Goal: Information Seeking & Learning: Learn about a topic

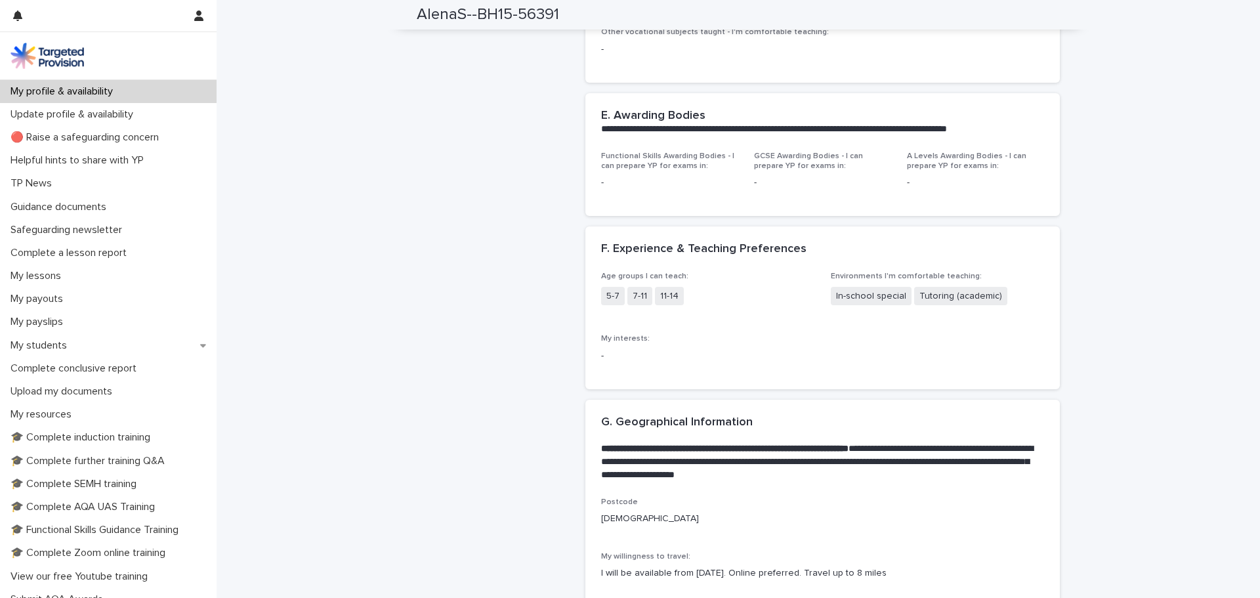
scroll to position [1378, 0]
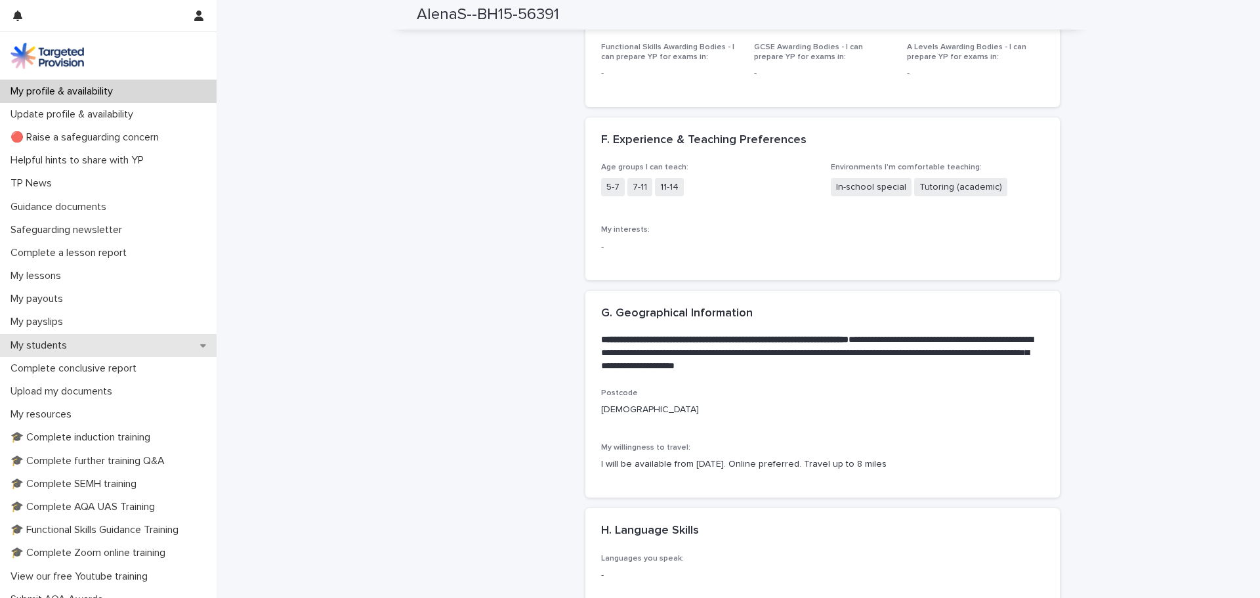
click at [200, 342] on icon at bounding box center [203, 345] width 6 height 9
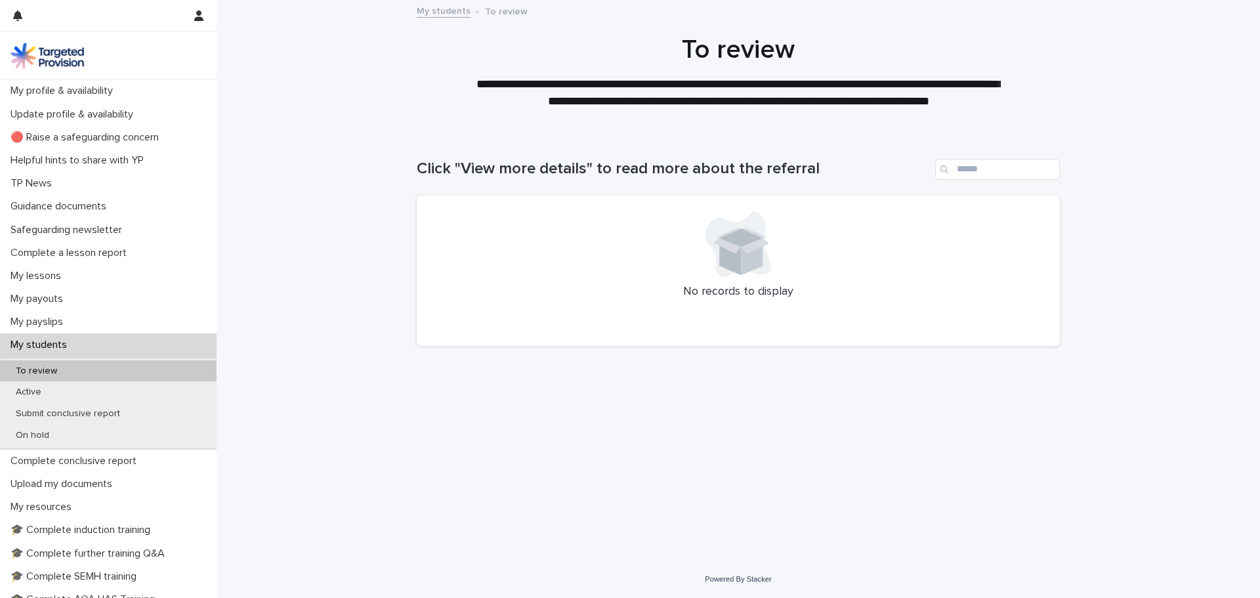
click at [197, 342] on div "My students" at bounding box center [108, 344] width 217 height 23
click at [192, 346] on div "My students" at bounding box center [108, 344] width 217 height 23
click at [38, 80] on div "My profile & availability" at bounding box center [108, 90] width 217 height 23
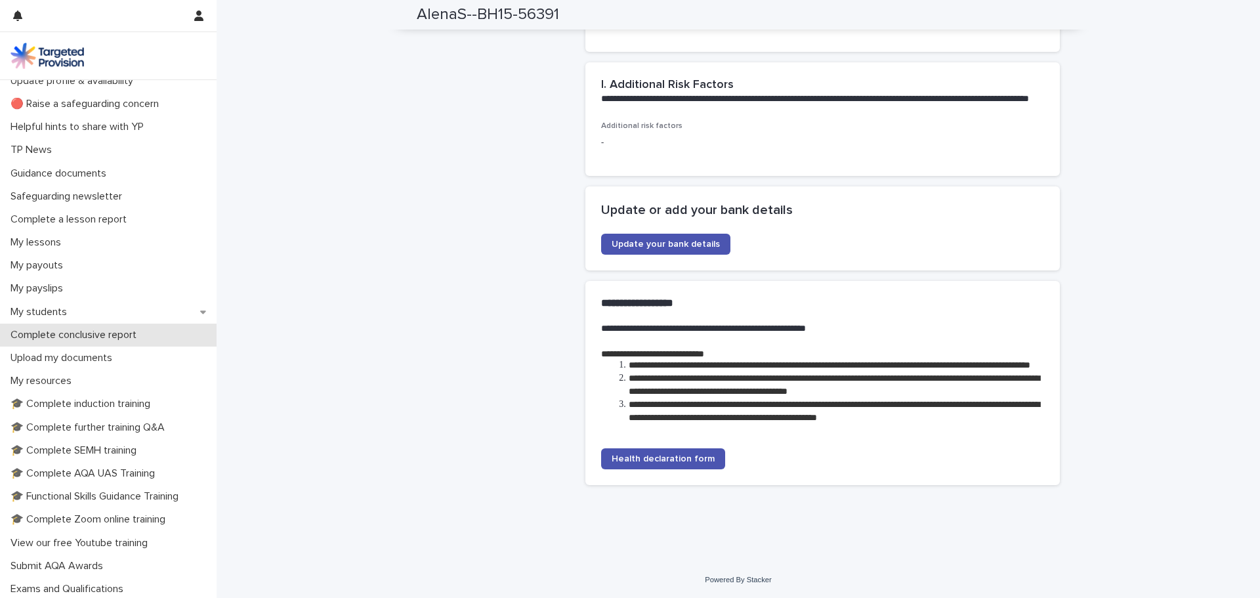
scroll to position [66, 0]
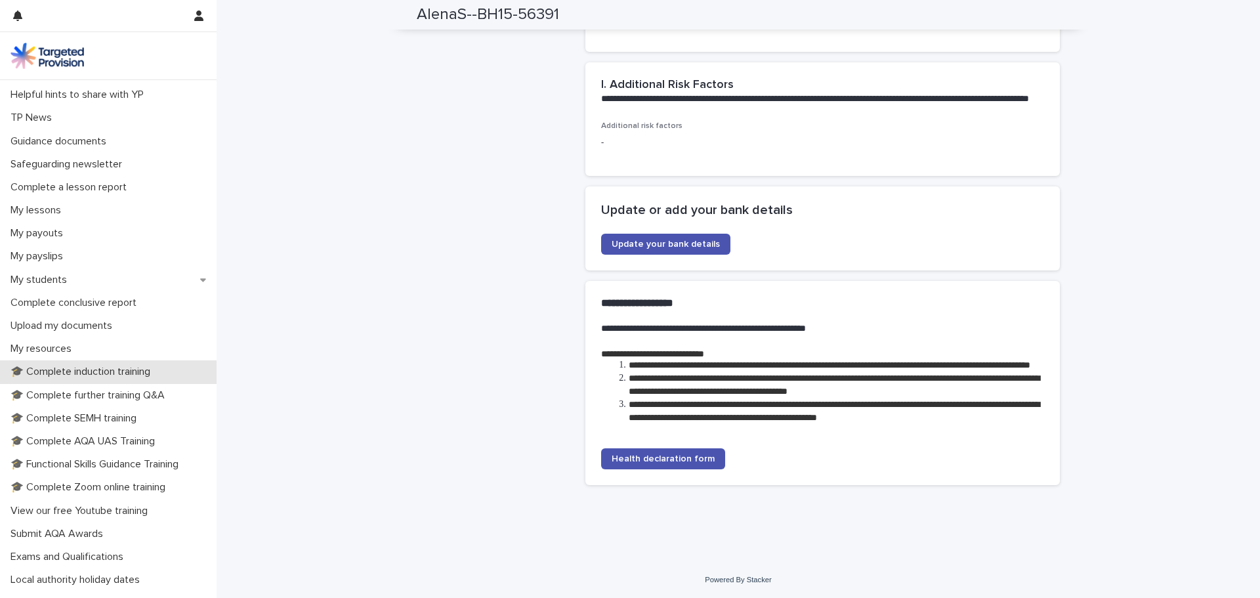
click at [121, 369] on p "🎓 Complete induction training" at bounding box center [82, 371] width 155 height 12
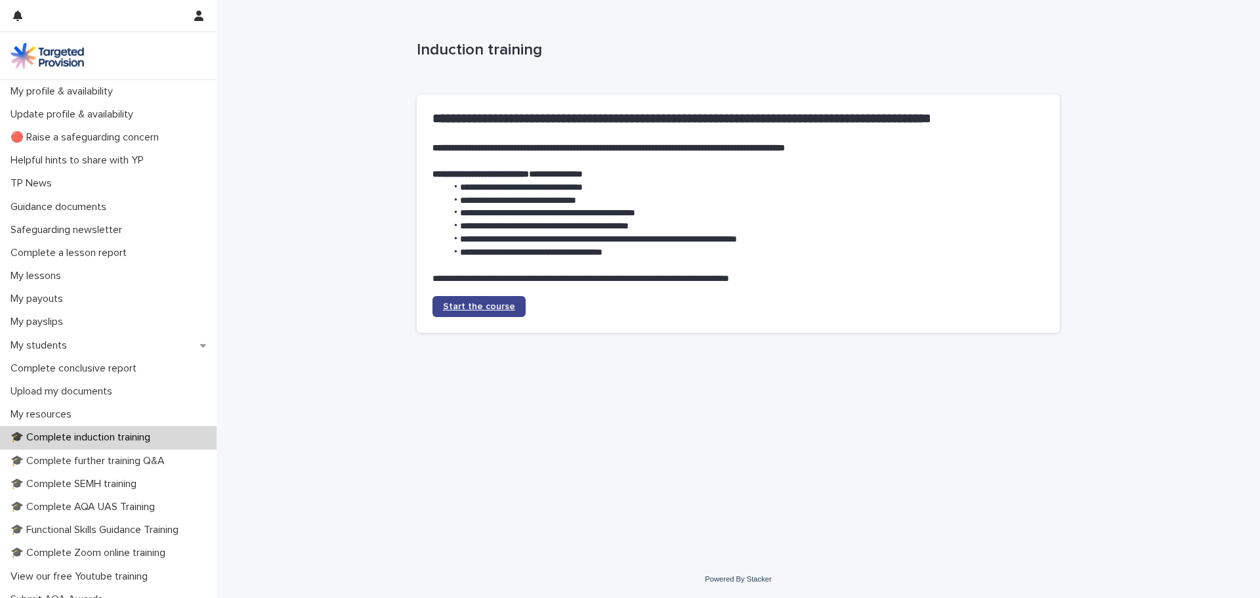
click at [493, 307] on span "Start the course" at bounding box center [479, 306] width 72 height 9
click at [100, 463] on p "🎓 Complete further training Q&A" at bounding box center [90, 461] width 170 height 12
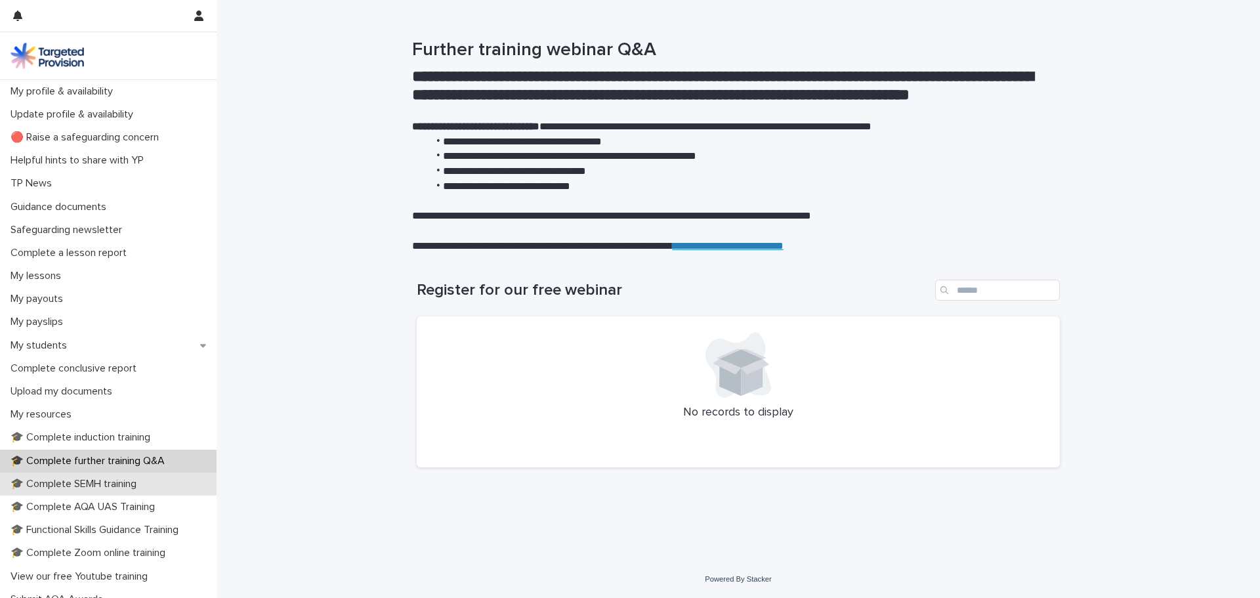
click at [68, 486] on p "🎓 Complete SEMH training" at bounding box center [76, 484] width 142 height 12
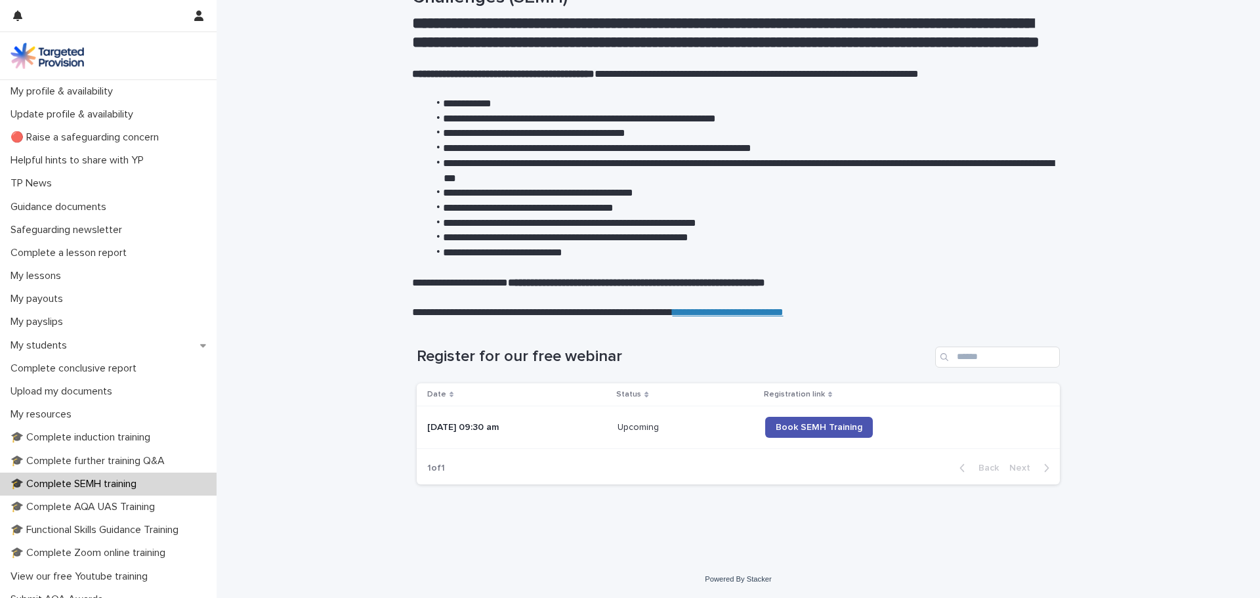
scroll to position [94, 0]
click at [125, 510] on p "🎓 Complete AQA UAS Training" at bounding box center [85, 507] width 160 height 12
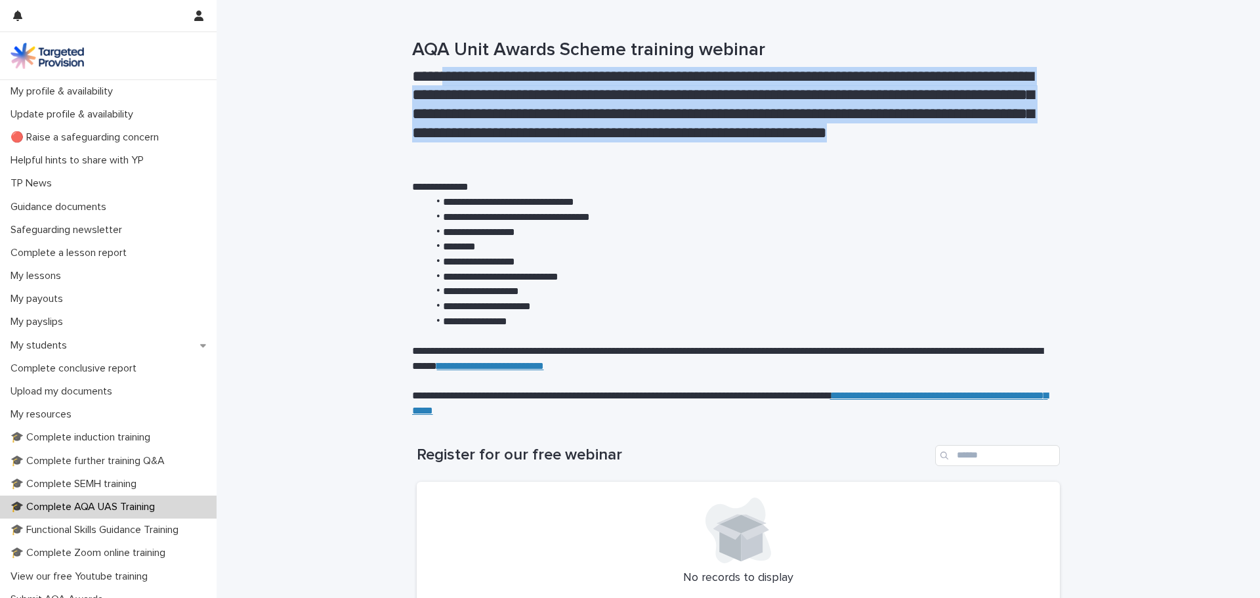
drag, startPoint x: 444, startPoint y: 76, endPoint x: 604, endPoint y: 151, distance: 176.1
click at [604, 151] on h2 "**********" at bounding box center [733, 114] width 643 height 94
click at [486, 130] on h2 "**********" at bounding box center [733, 114] width 643 height 94
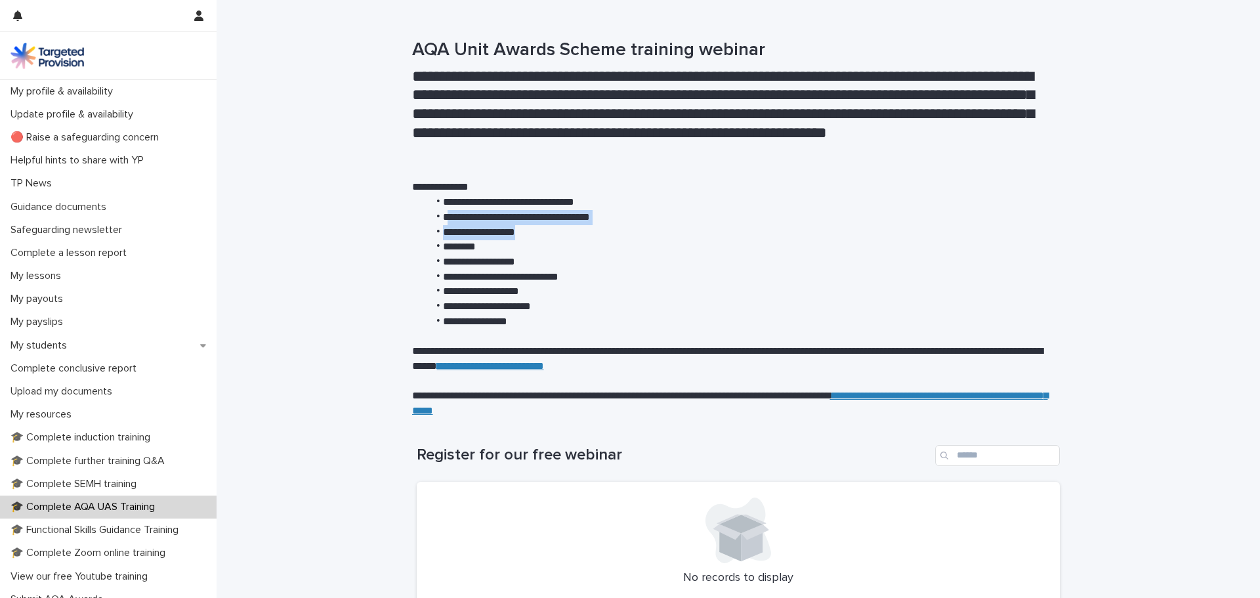
drag, startPoint x: 451, startPoint y: 217, endPoint x: 629, endPoint y: 232, distance: 177.7
click at [629, 232] on ul "**********" at bounding box center [733, 262] width 643 height 134
click at [497, 251] on li "********" at bounding box center [741, 246] width 627 height 15
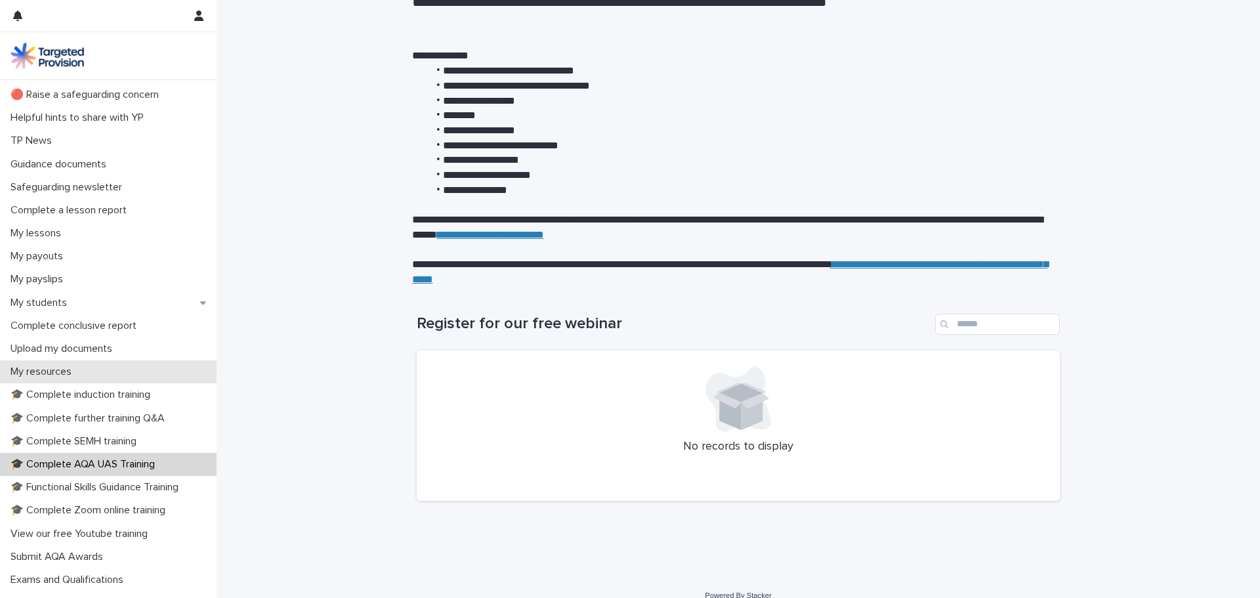
scroll to position [66, 0]
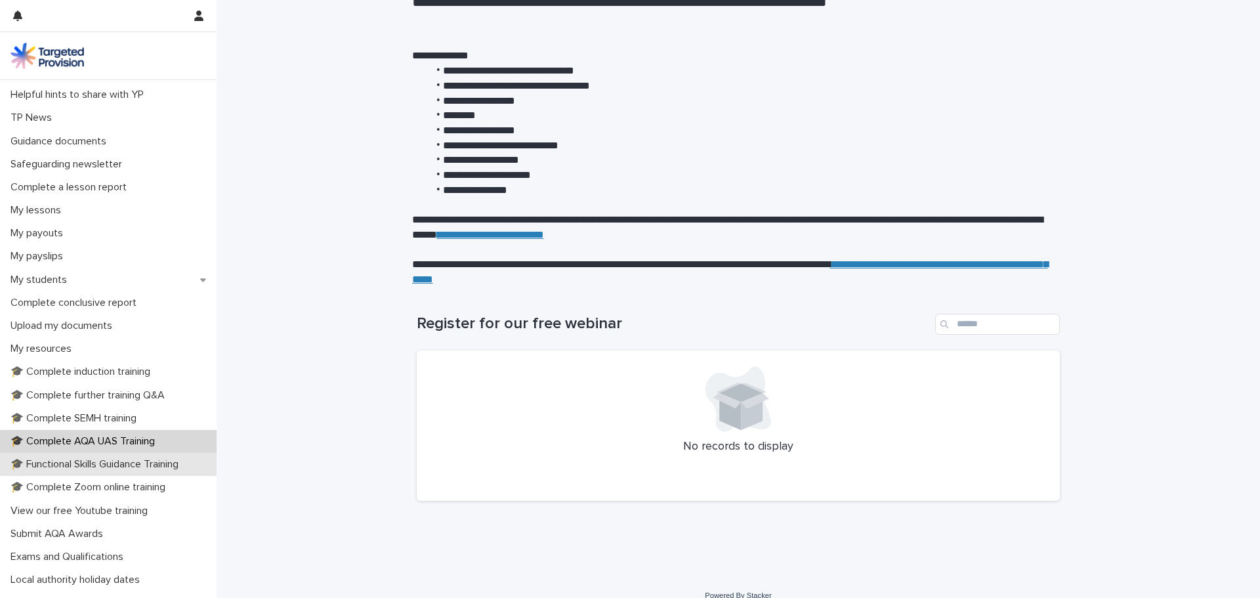
click at [102, 459] on p "🎓 Functional Skills Guidance Training" at bounding box center [97, 464] width 184 height 12
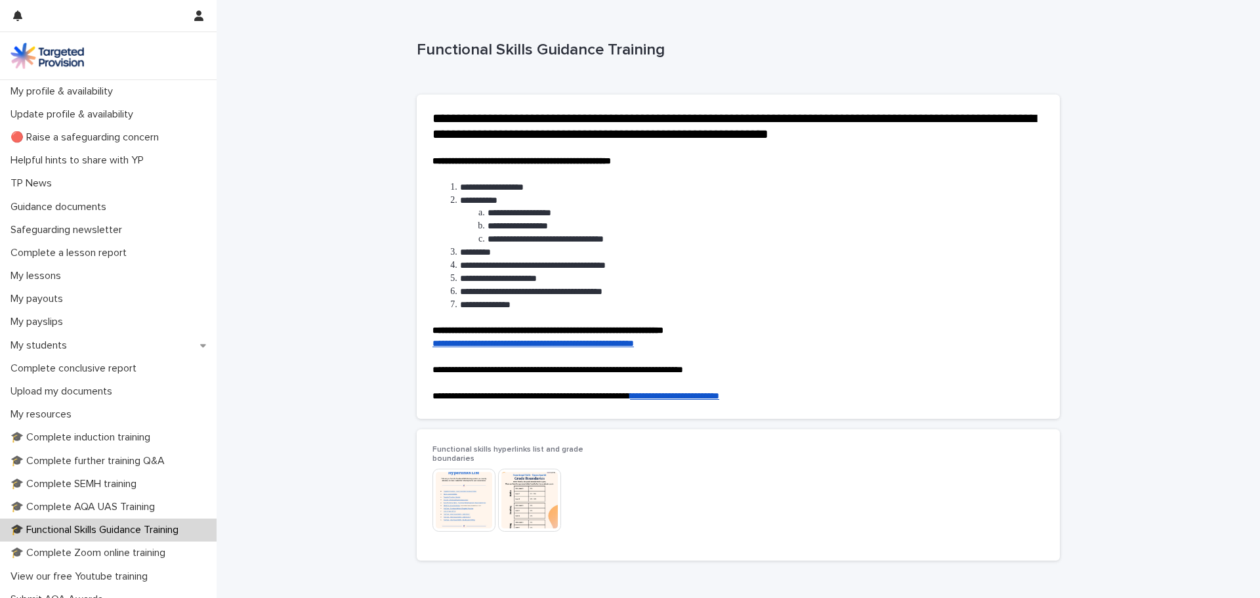
click at [465, 490] on img at bounding box center [463, 499] width 63 height 63
click at [512, 478] on img at bounding box center [529, 499] width 63 height 63
click at [525, 478] on img at bounding box center [529, 499] width 63 height 63
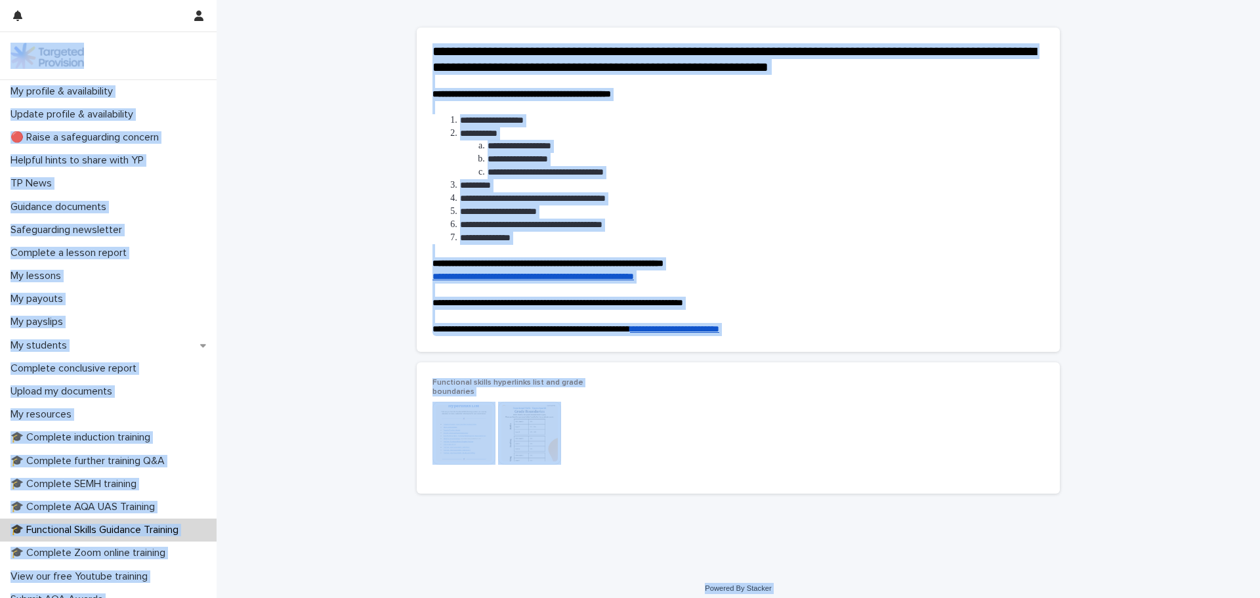
click at [522, 424] on img at bounding box center [529, 433] width 63 height 63
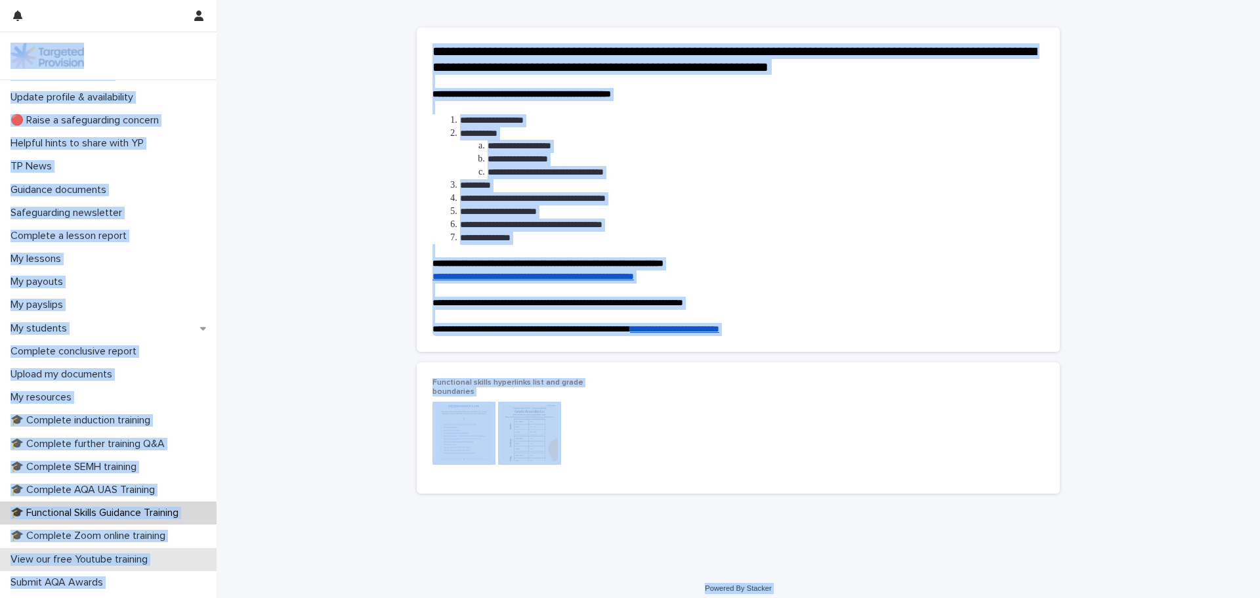
scroll to position [66, 0]
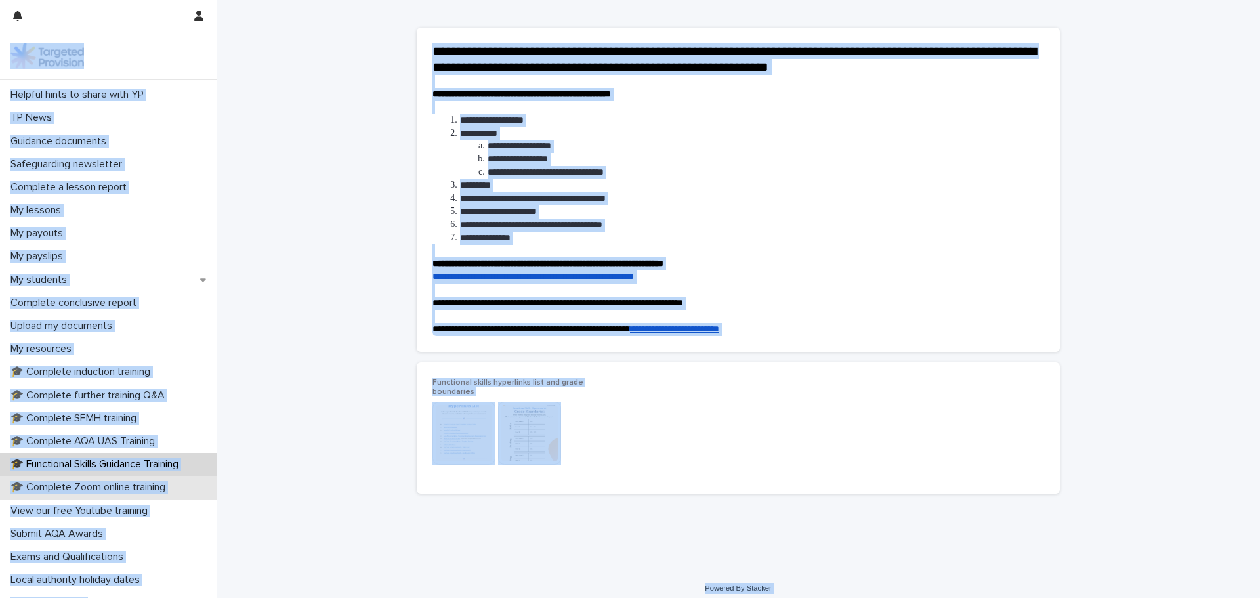
click at [61, 484] on p "🎓 Complete Zoom online training" at bounding box center [90, 487] width 171 height 12
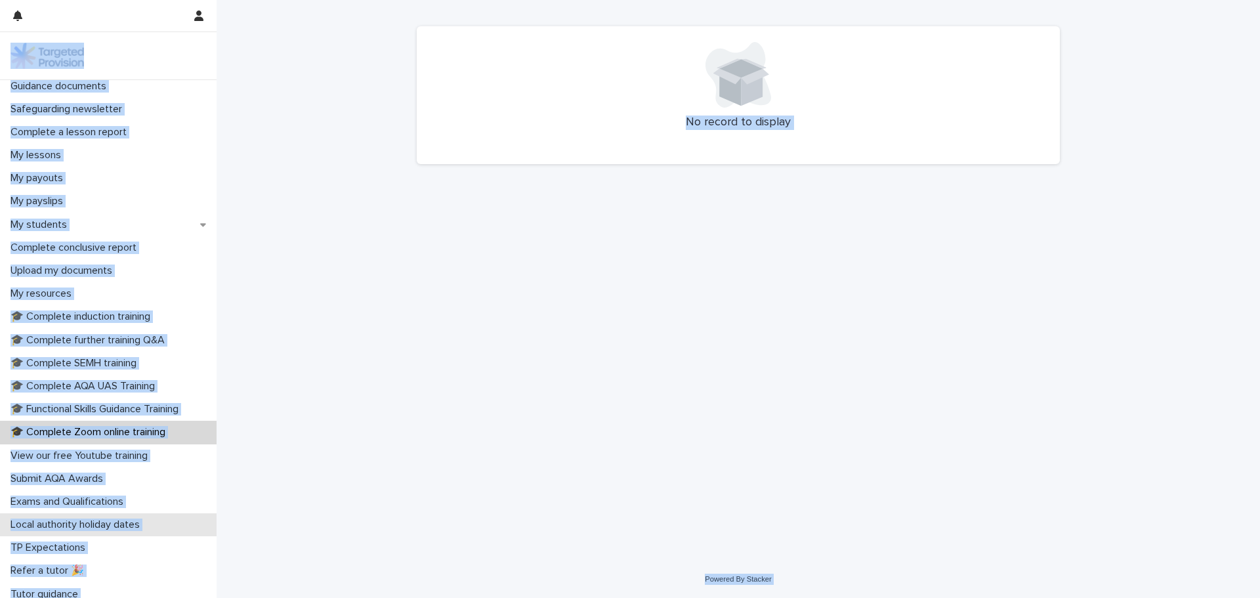
scroll to position [131, 0]
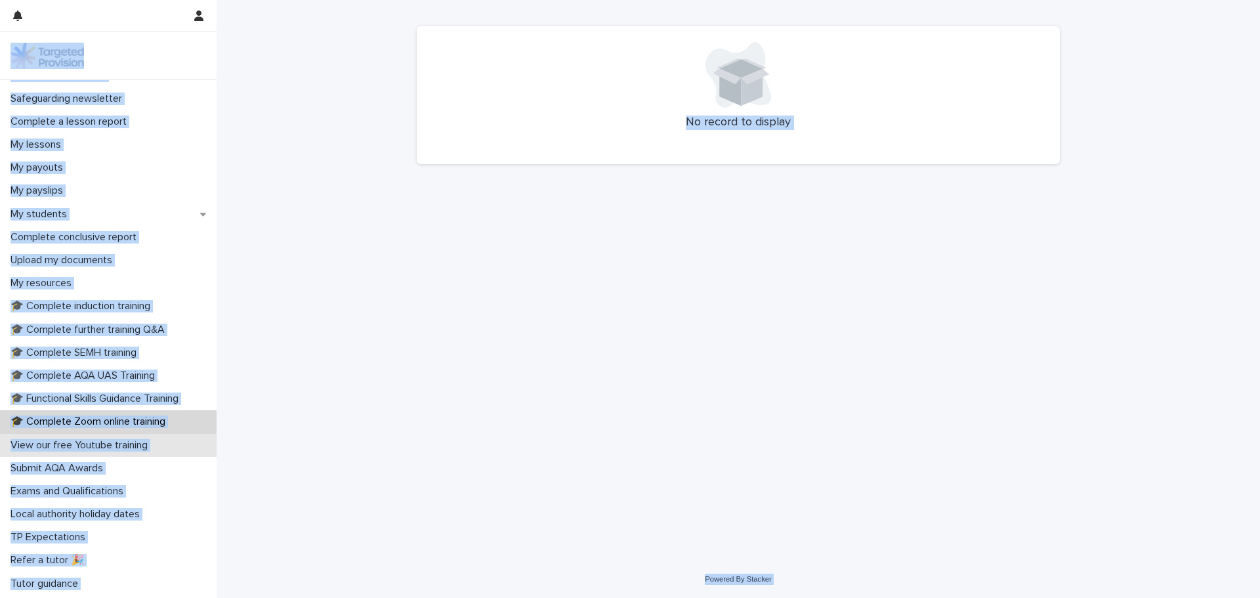
click at [72, 444] on p "View our free Youtube training" at bounding box center [81, 445] width 153 height 12
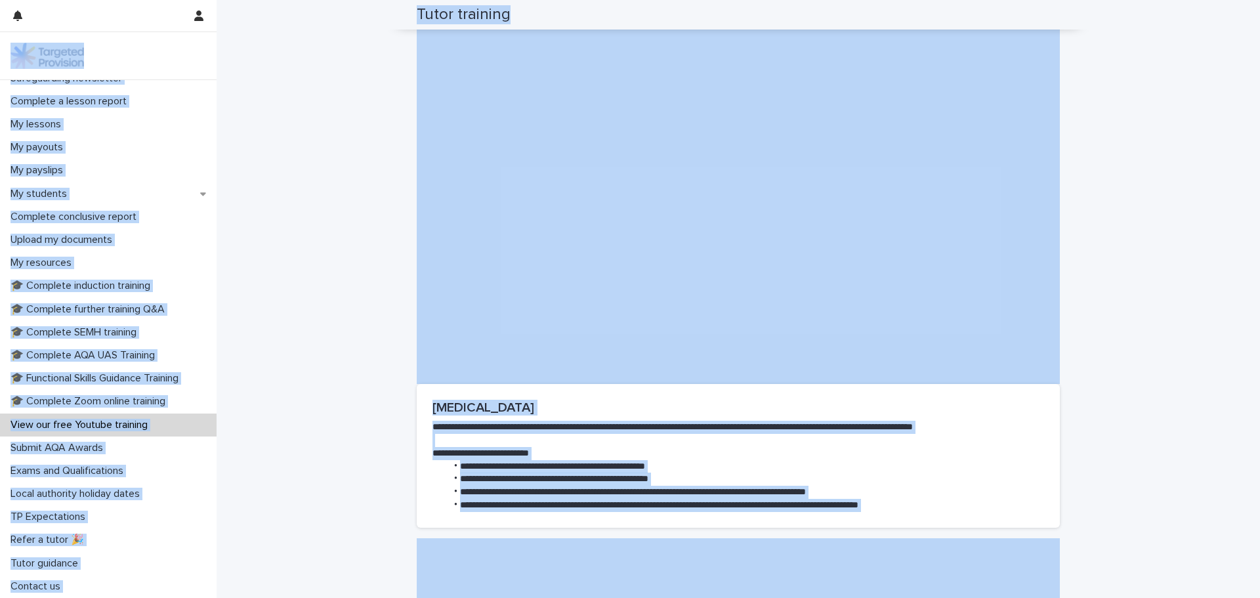
scroll to position [3018, 0]
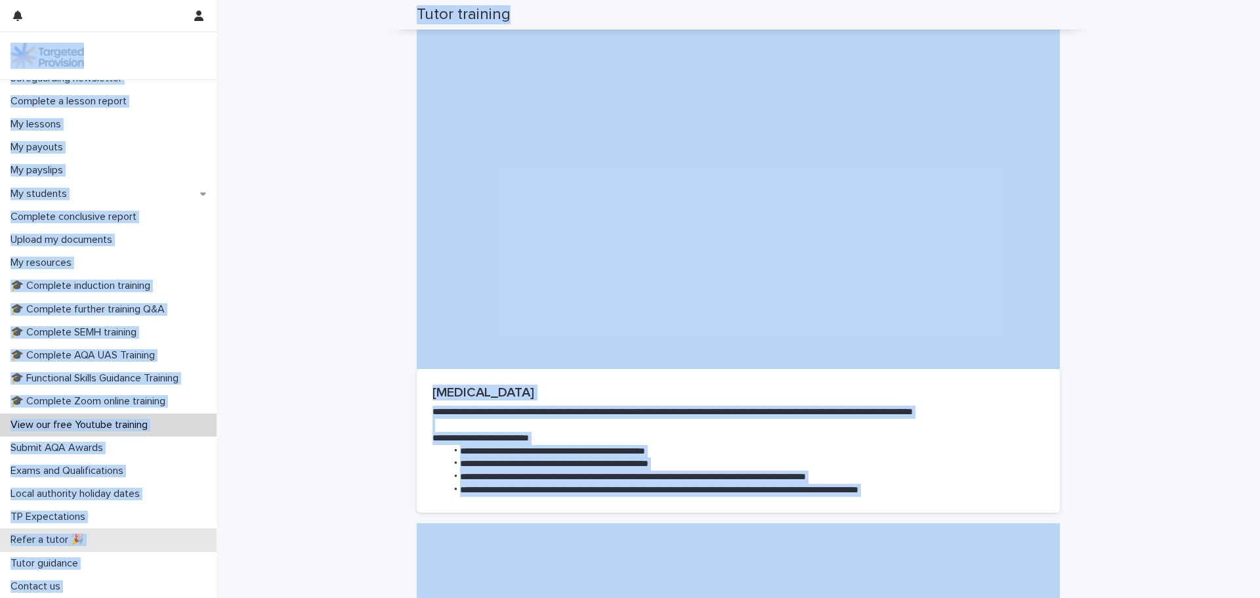
click at [116, 535] on div "Refer a tutor 🎉" at bounding box center [108, 539] width 217 height 23
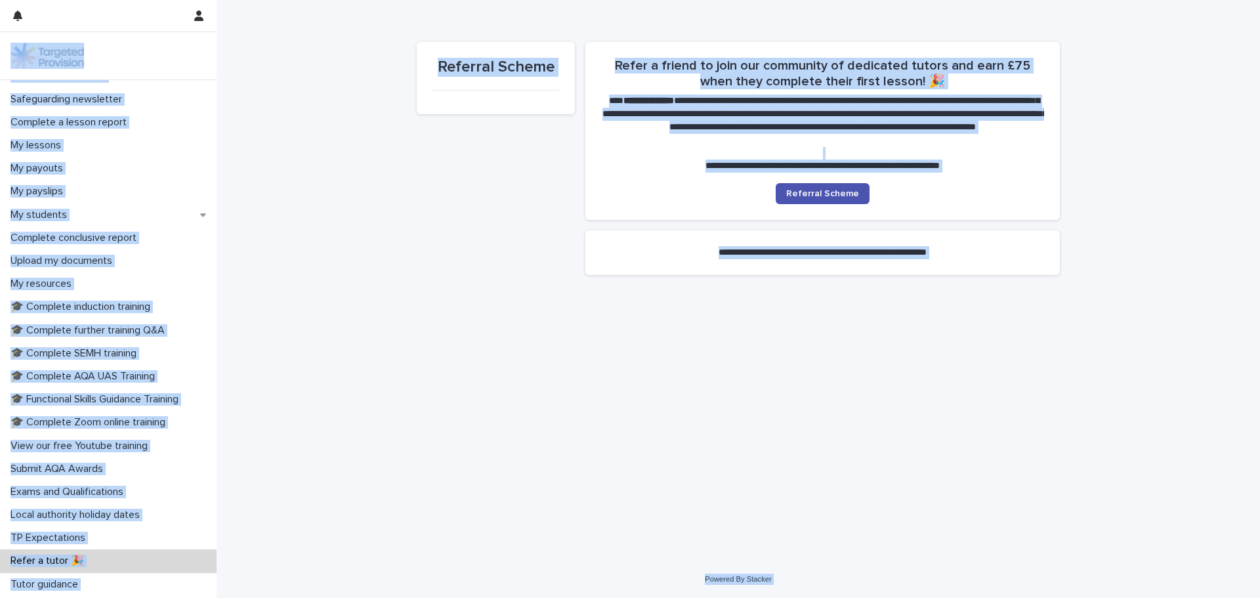
scroll to position [152, 0]
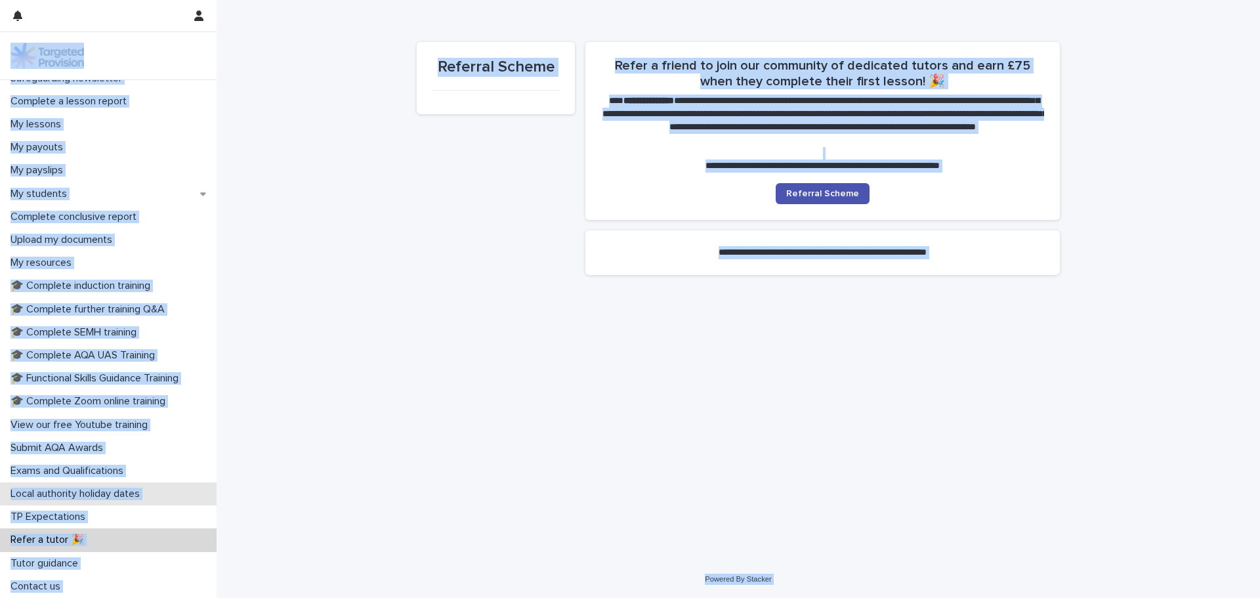
click at [131, 495] on p "Local authority holiday dates" at bounding box center [77, 493] width 145 height 12
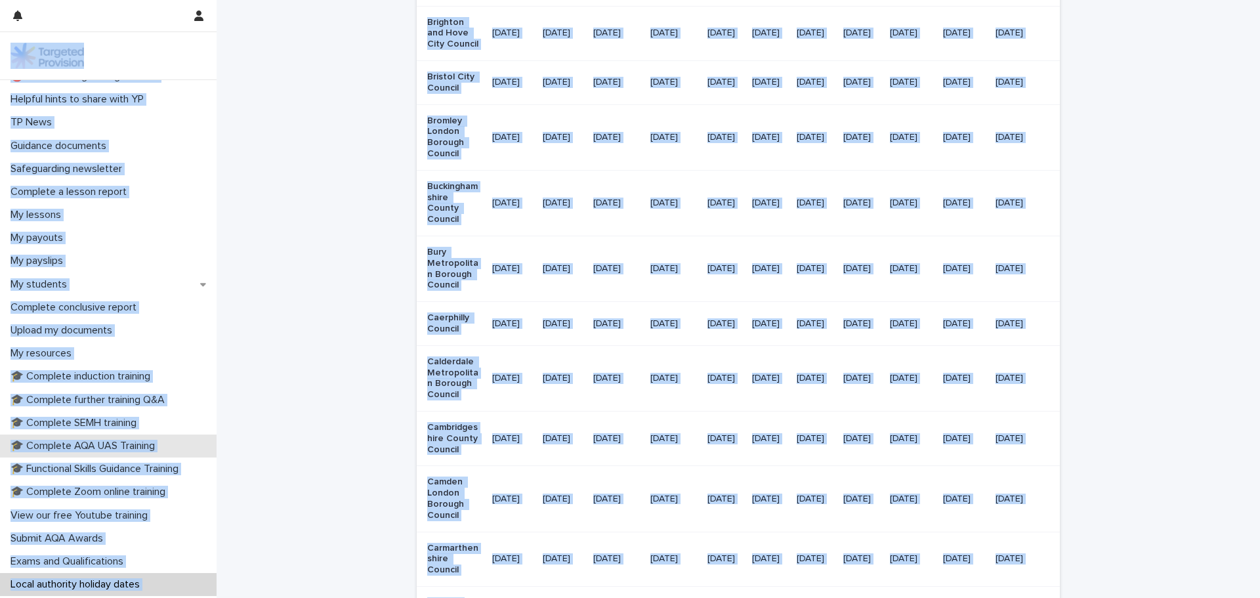
scroll to position [152, 0]
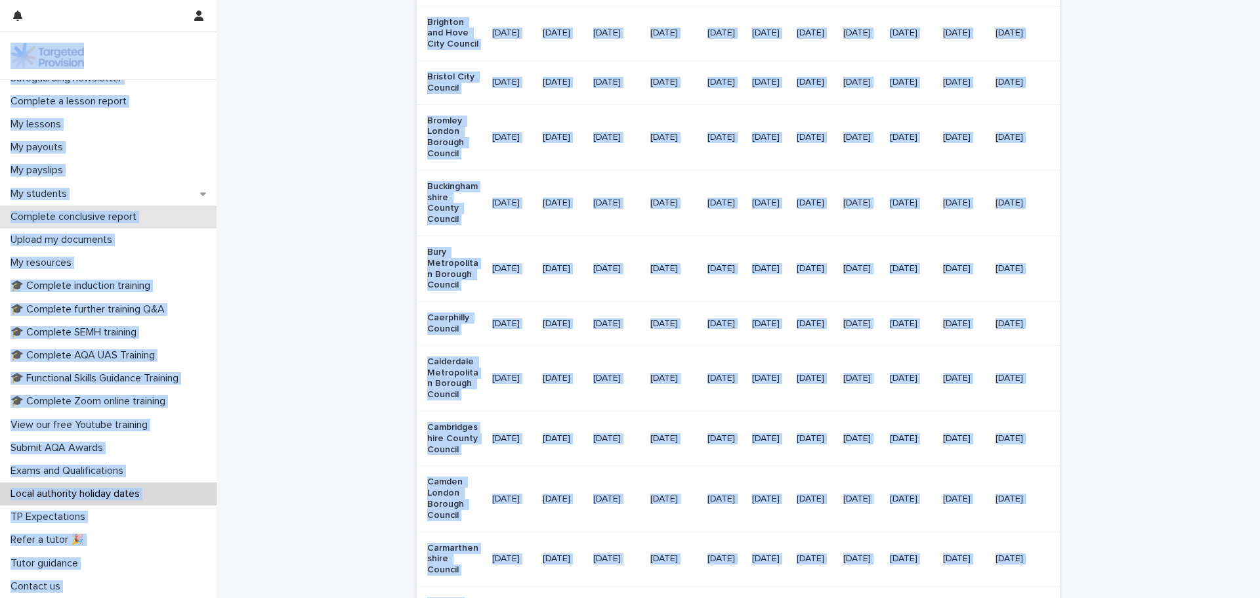
click at [108, 220] on p "Complete conclusive report" at bounding box center [76, 217] width 142 height 12
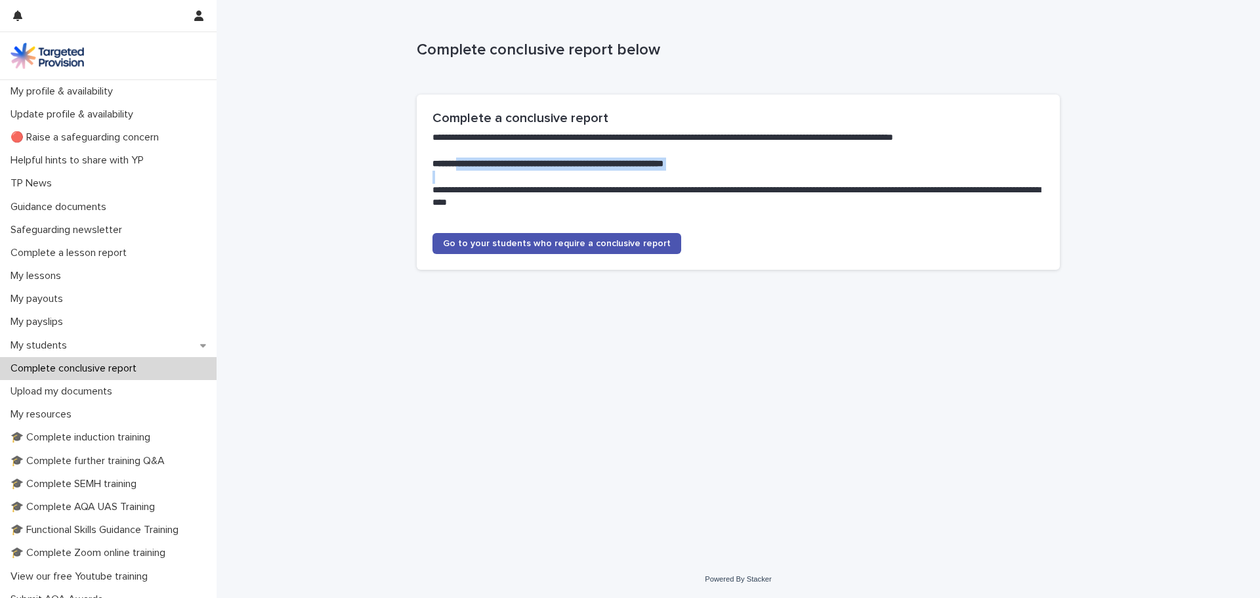
drag, startPoint x: 466, startPoint y: 167, endPoint x: 730, endPoint y: 173, distance: 264.5
click at [730, 173] on div "**********" at bounding box center [737, 176] width 611 height 91
click at [57, 323] on p "My payslips" at bounding box center [39, 322] width 68 height 12
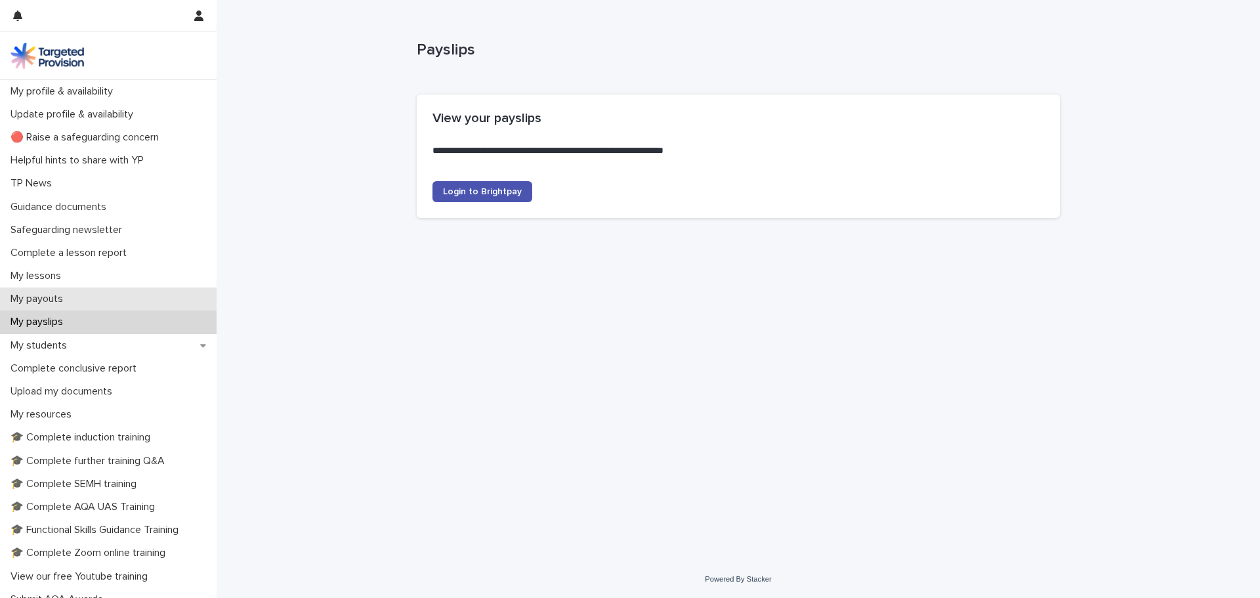
click at [51, 300] on p "My payouts" at bounding box center [39, 299] width 68 height 12
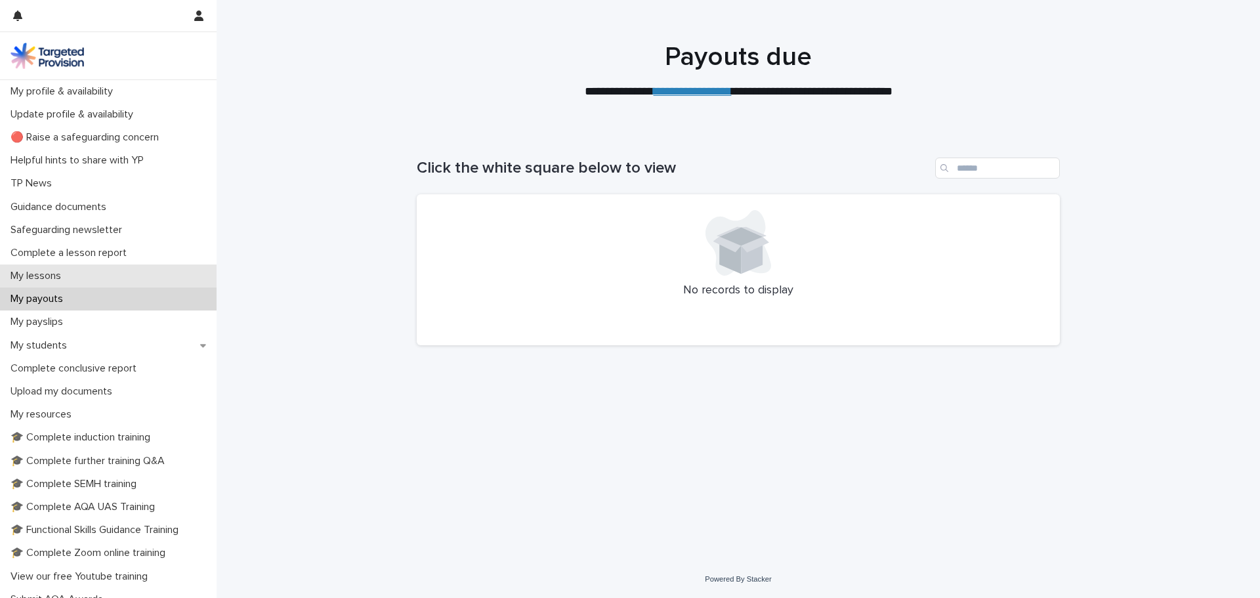
click at [50, 276] on p "My lessons" at bounding box center [38, 276] width 66 height 12
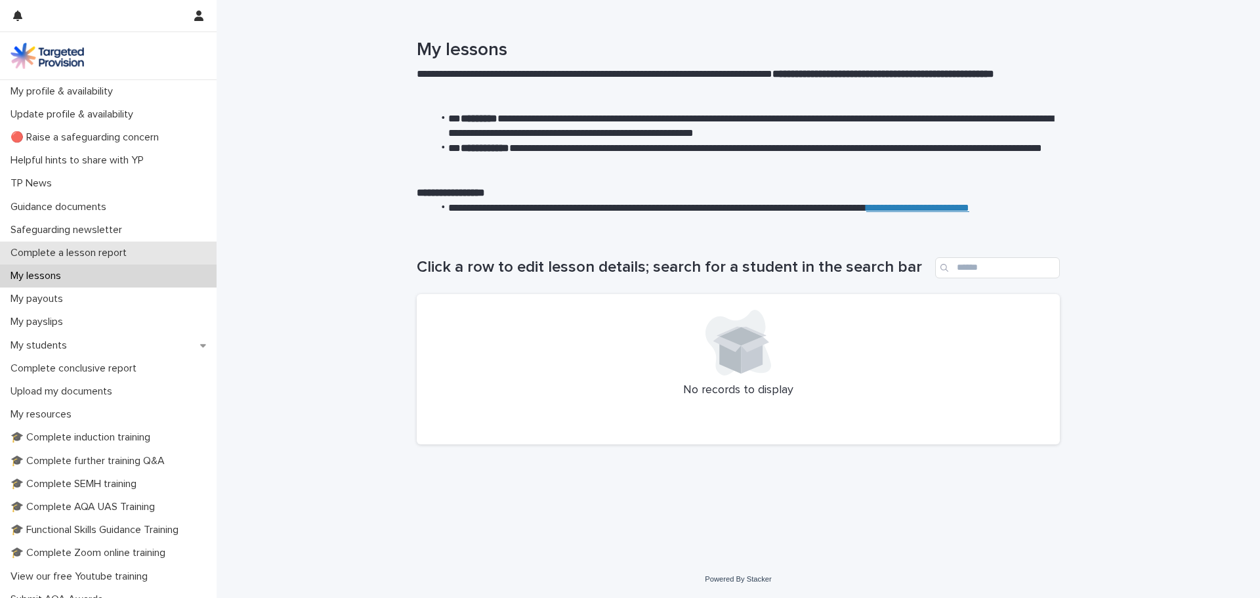
click at [73, 255] on p "Complete a lesson report" at bounding box center [71, 253] width 132 height 12
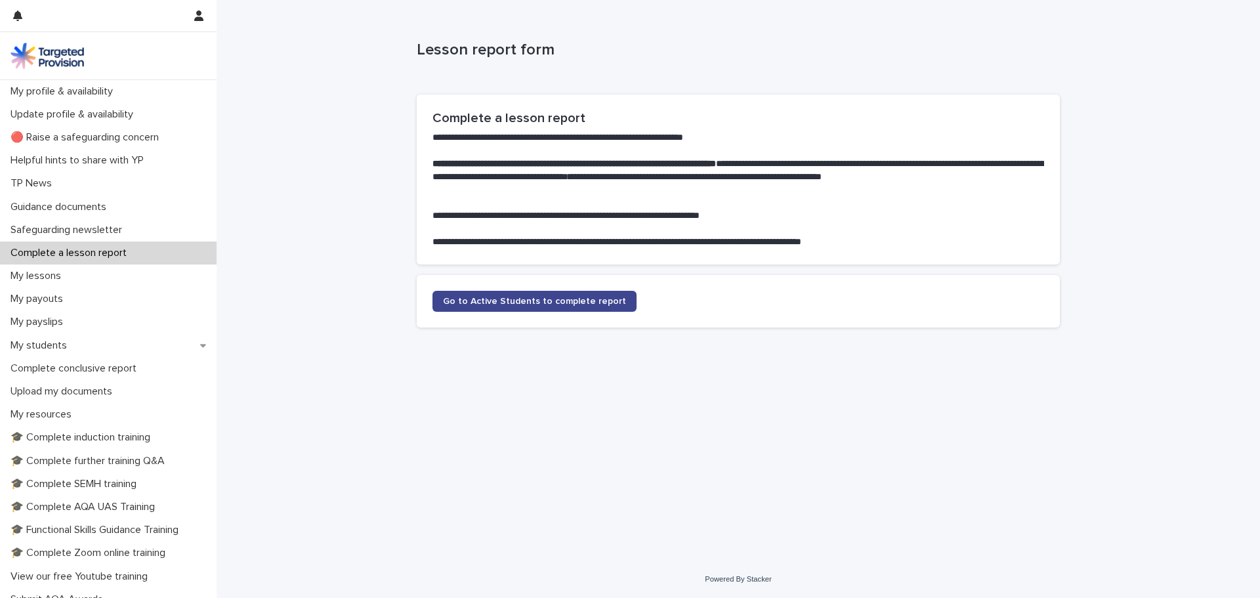
click at [536, 299] on span "Go to Active Students to complete report" at bounding box center [534, 301] width 183 height 9
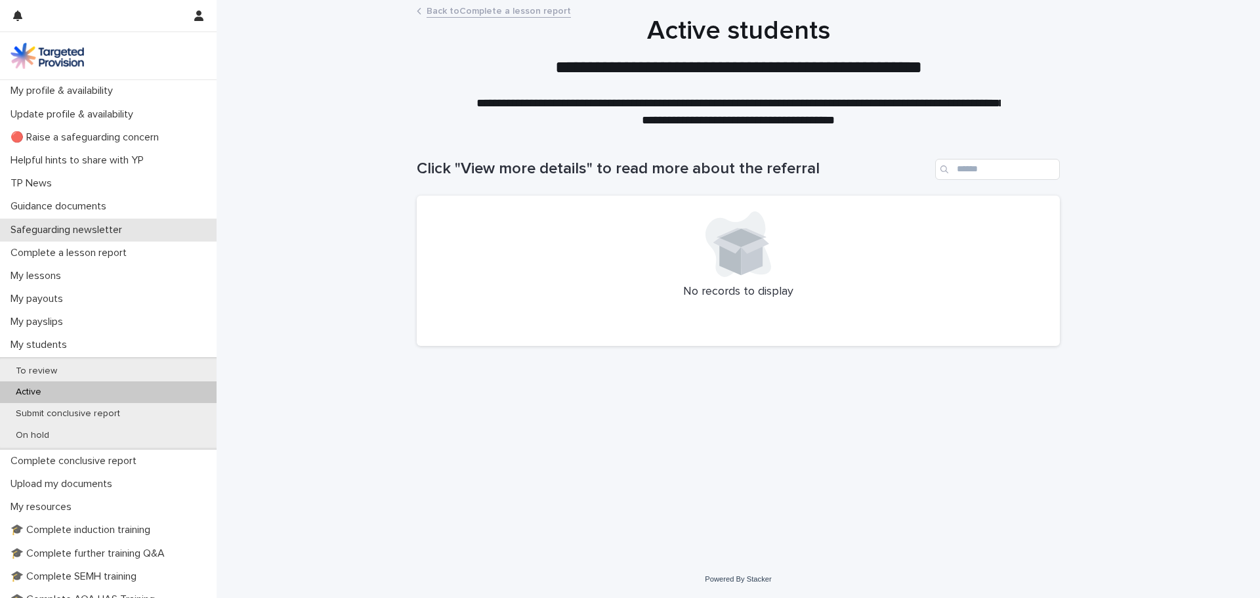
click at [79, 235] on p "Safeguarding newsletter" at bounding box center [68, 230] width 127 height 12
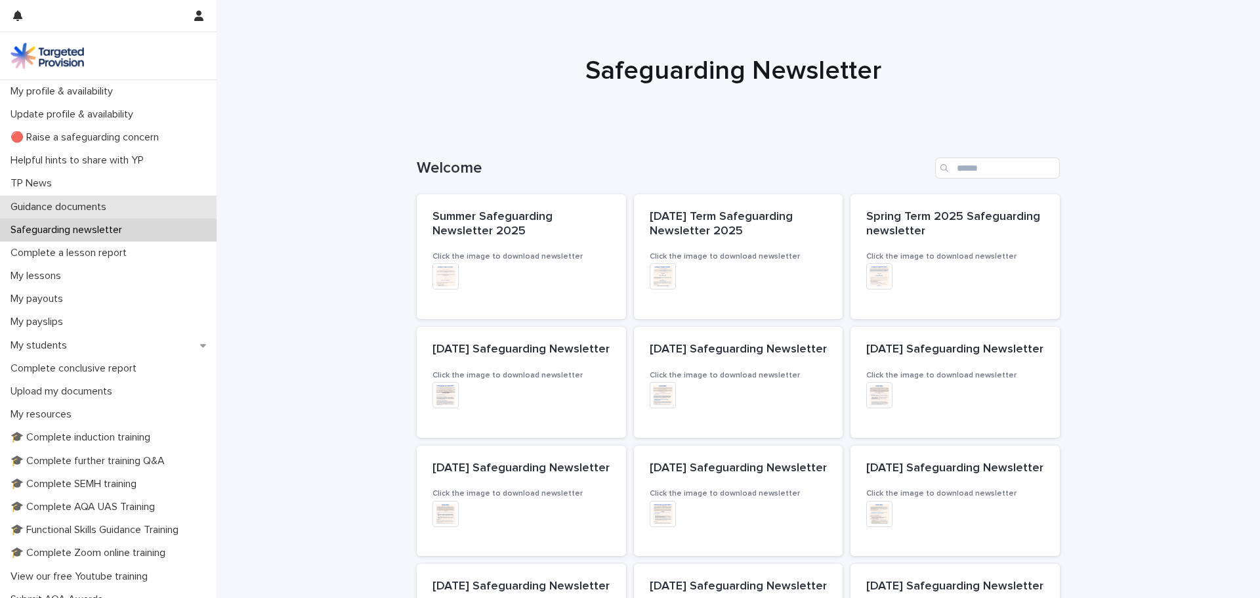
click at [68, 209] on p "Guidance documents" at bounding box center [61, 207] width 112 height 12
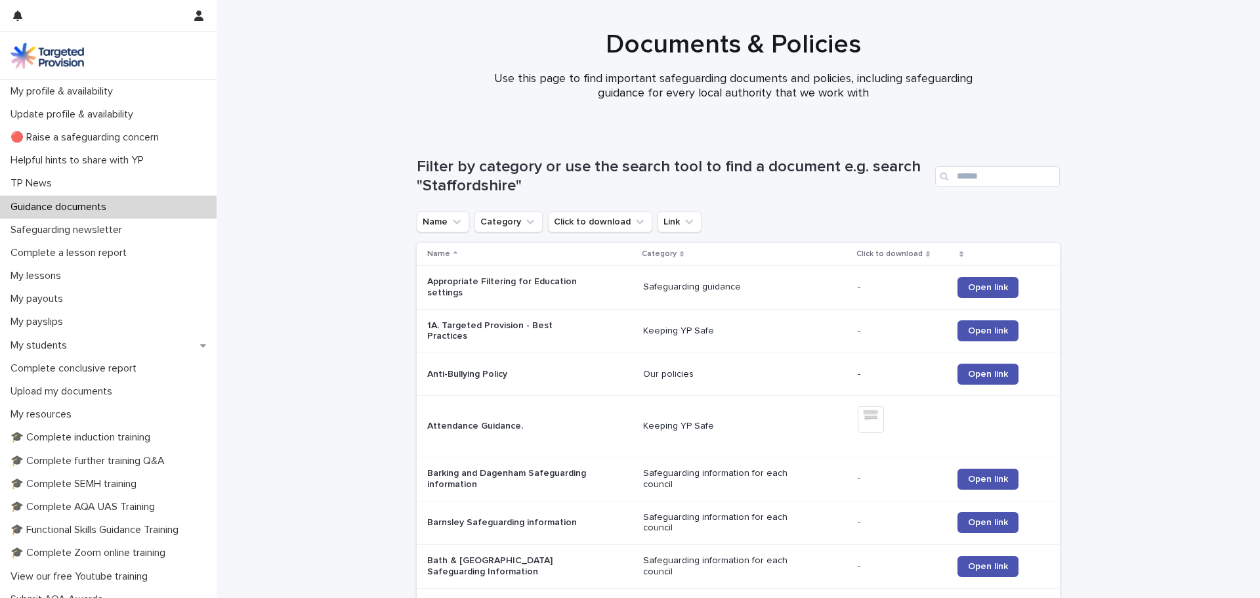
scroll to position [66, 0]
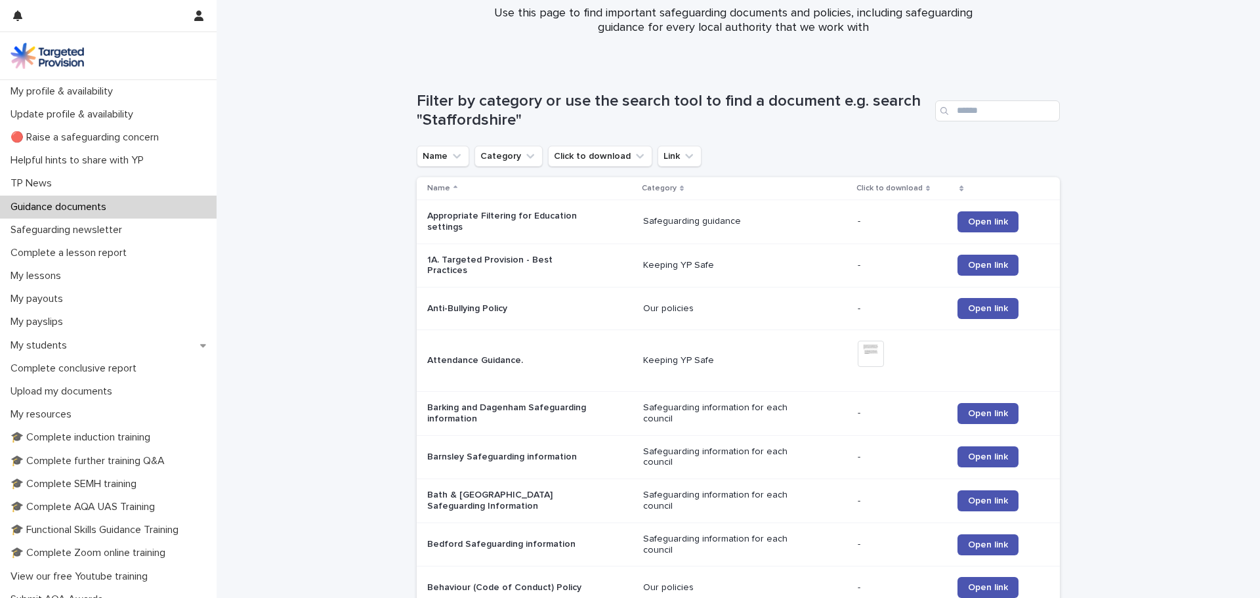
click at [490, 355] on p "Attendance Guidance." at bounding box center [509, 360] width 164 height 11
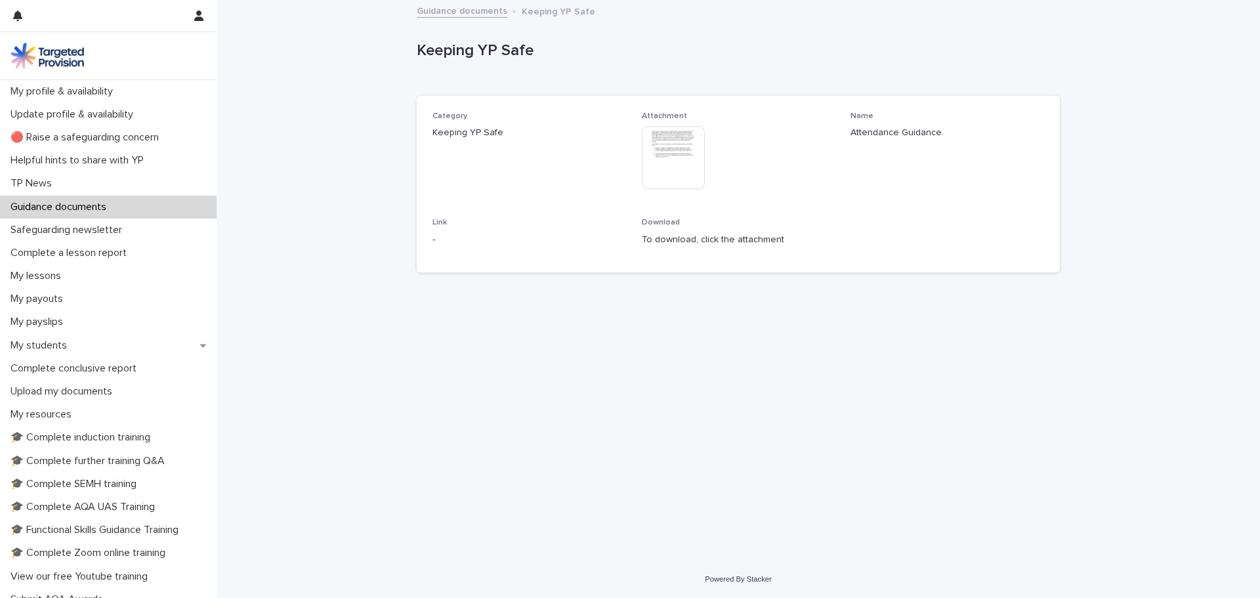
click at [660, 144] on img at bounding box center [673, 157] width 63 height 63
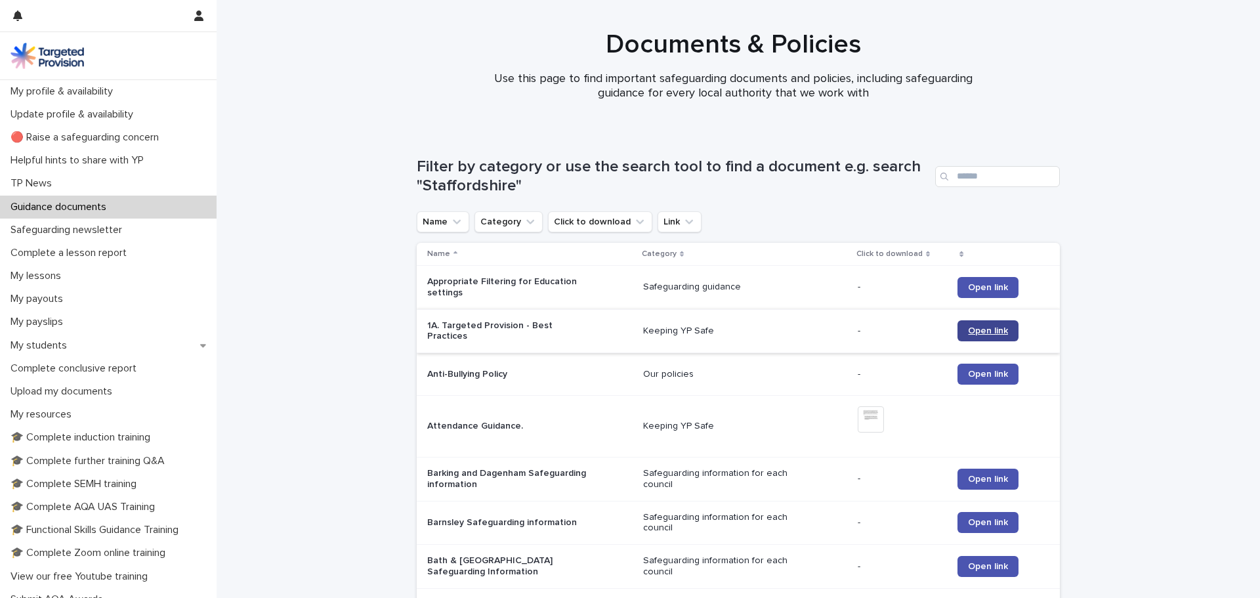
click at [976, 335] on link "Open link" at bounding box center [987, 330] width 61 height 21
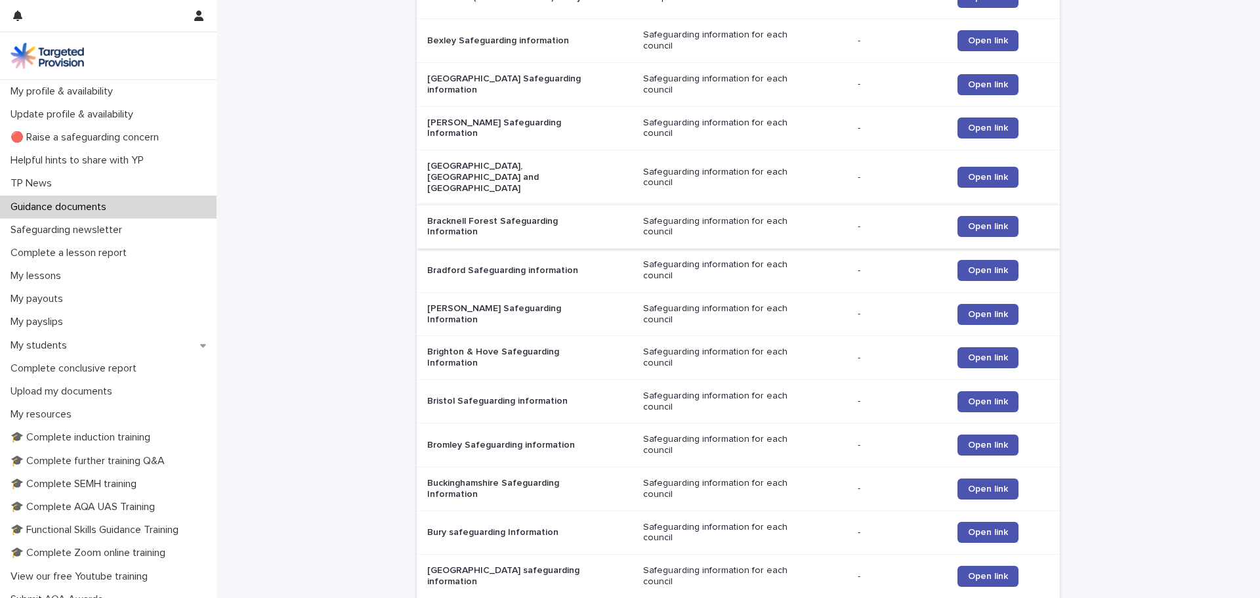
scroll to position [656, 0]
click at [968, 172] on span "Open link" at bounding box center [988, 176] width 40 height 9
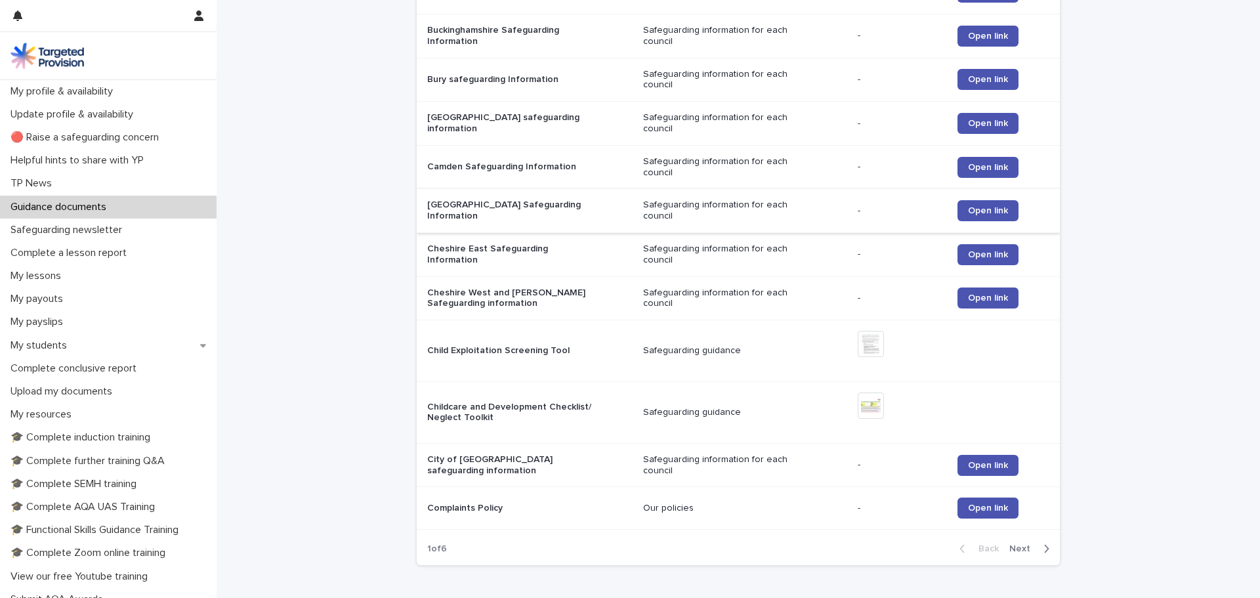
scroll to position [1177, 0]
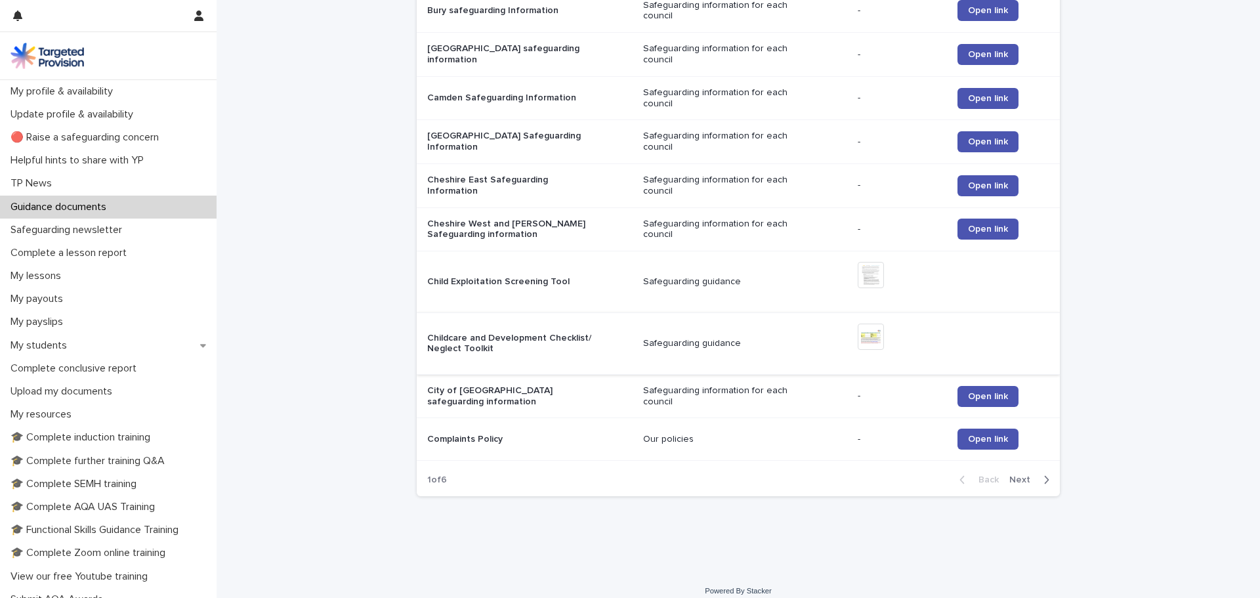
click at [881, 327] on img at bounding box center [871, 336] width 26 height 26
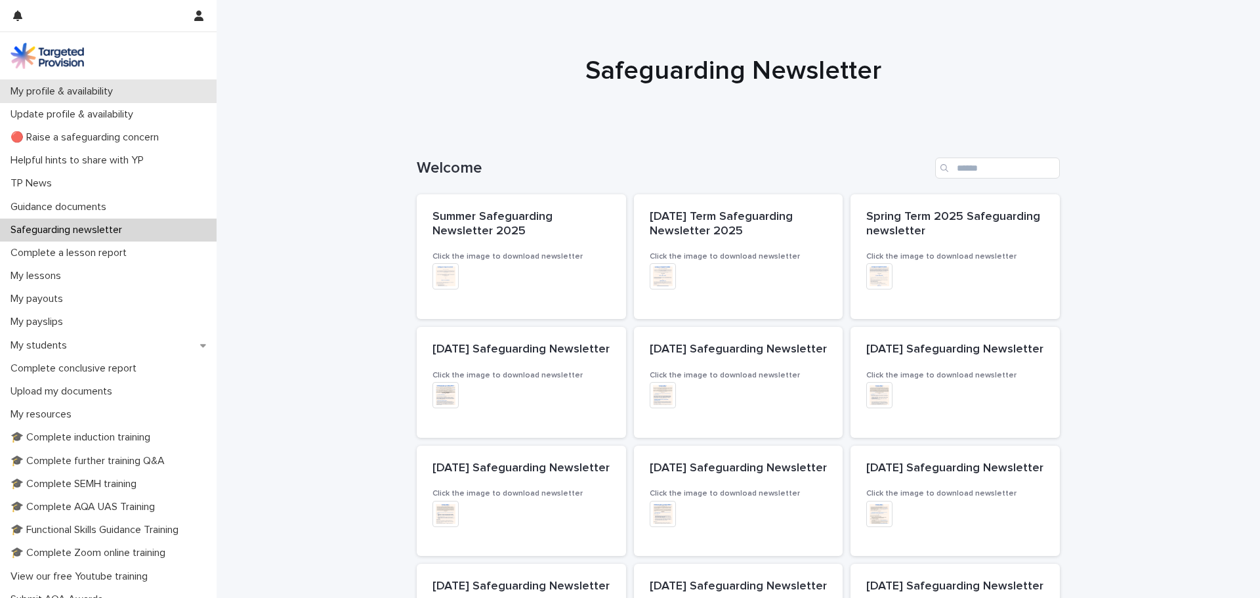
click at [74, 96] on p "My profile & availability" at bounding box center [64, 91] width 118 height 12
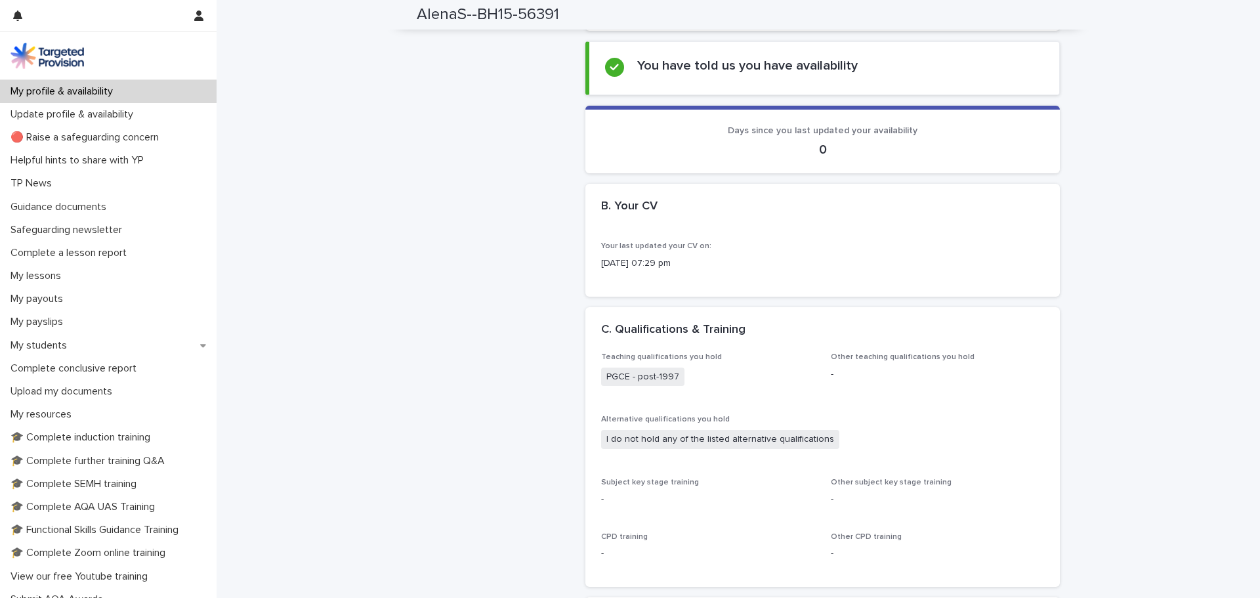
scroll to position [459, 0]
